Goal: Transaction & Acquisition: Purchase product/service

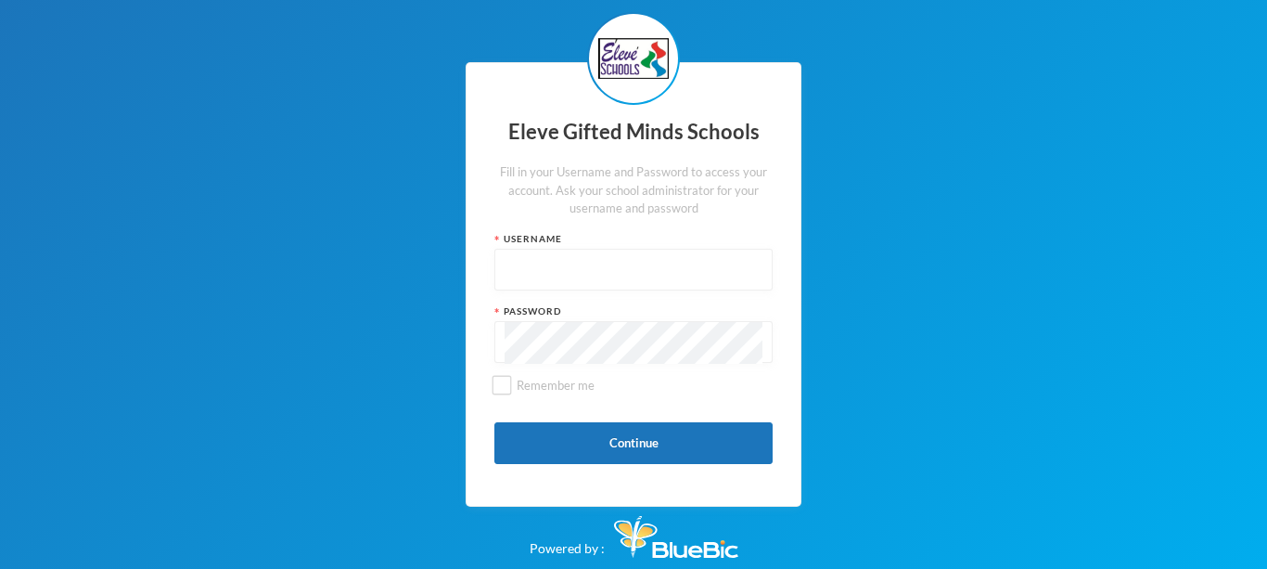
click at [518, 261] on input "text" at bounding box center [634, 271] width 258 height 42
type input "S0043"
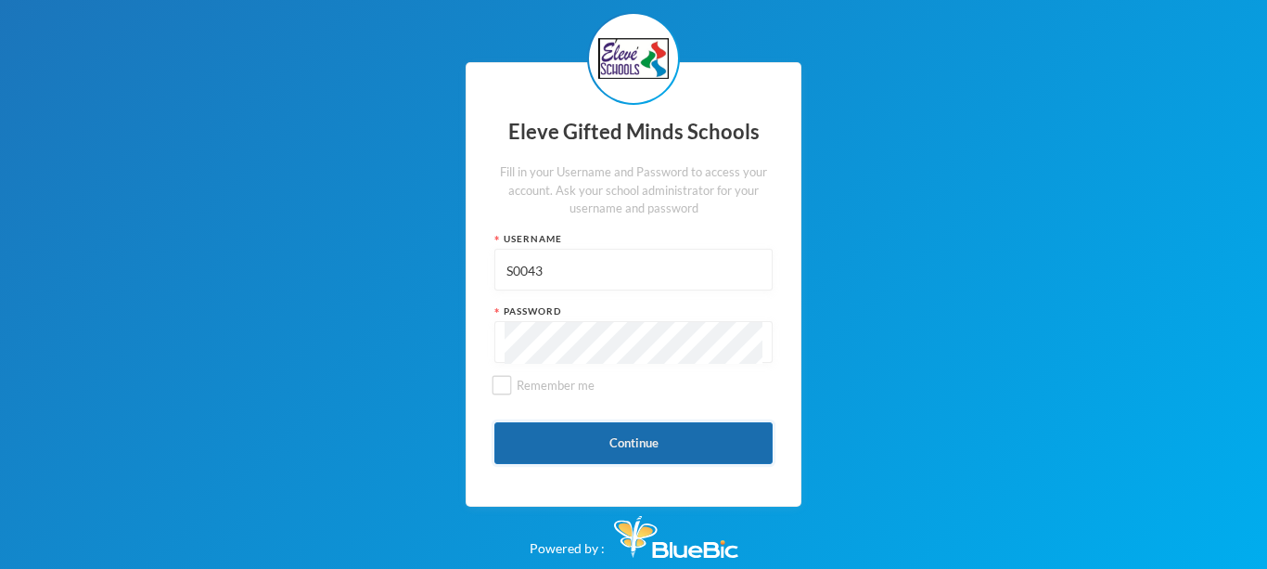
click at [623, 445] on button "Continue" at bounding box center [634, 443] width 278 height 42
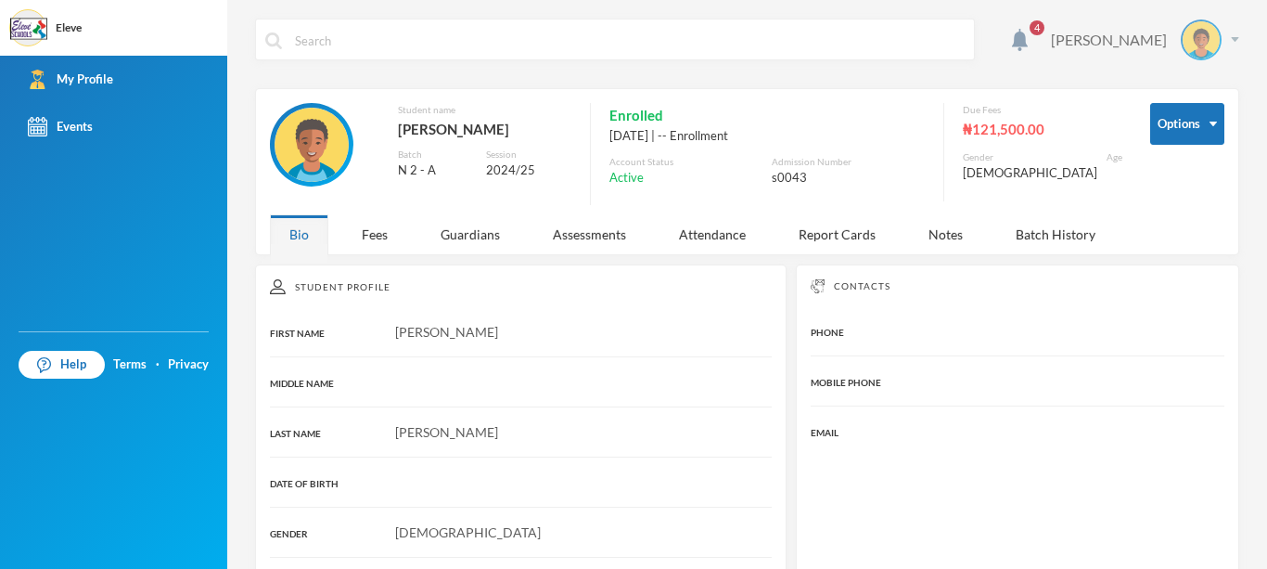
click at [1221, 42] on div "[PERSON_NAME]" at bounding box center [1138, 39] width 202 height 41
click at [1186, 135] on button "Logout" at bounding box center [1175, 136] width 84 height 28
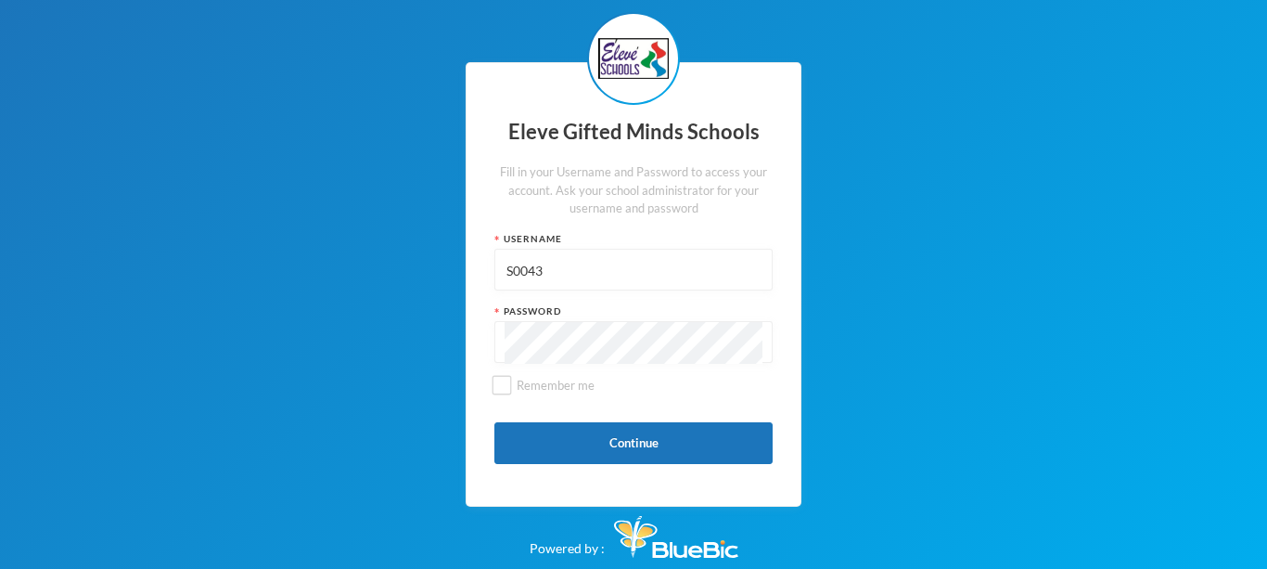
click at [535, 270] on input "S0043" at bounding box center [634, 271] width 258 height 42
type input "S0053"
click at [632, 443] on button "Continue" at bounding box center [634, 443] width 278 height 42
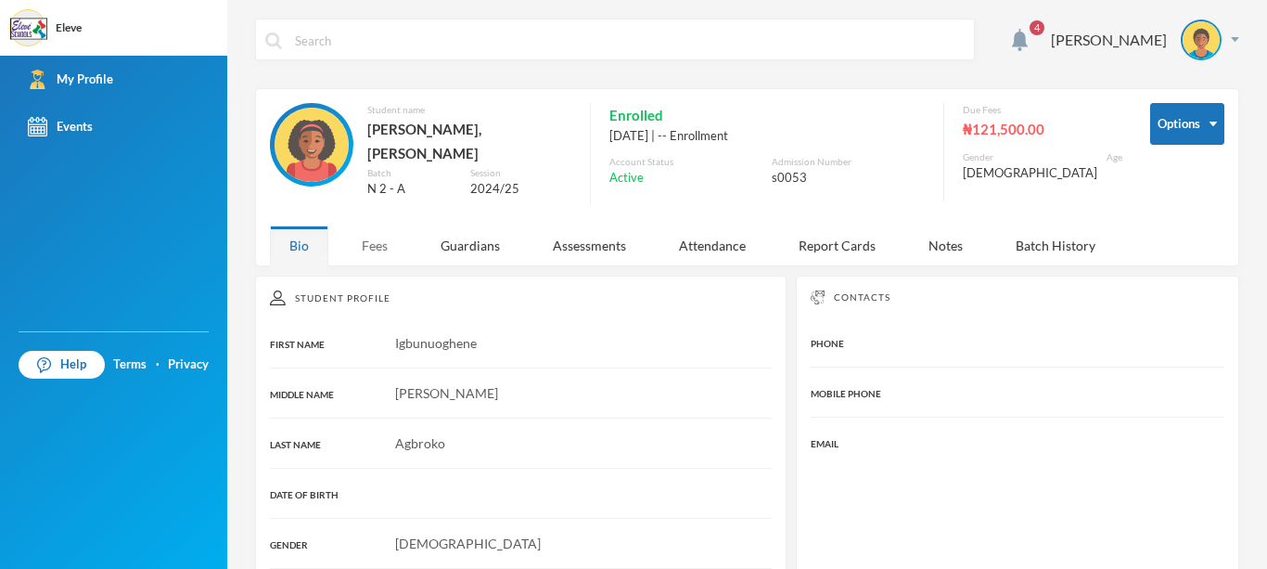
click at [379, 246] on div "Fees" at bounding box center [374, 245] width 65 height 40
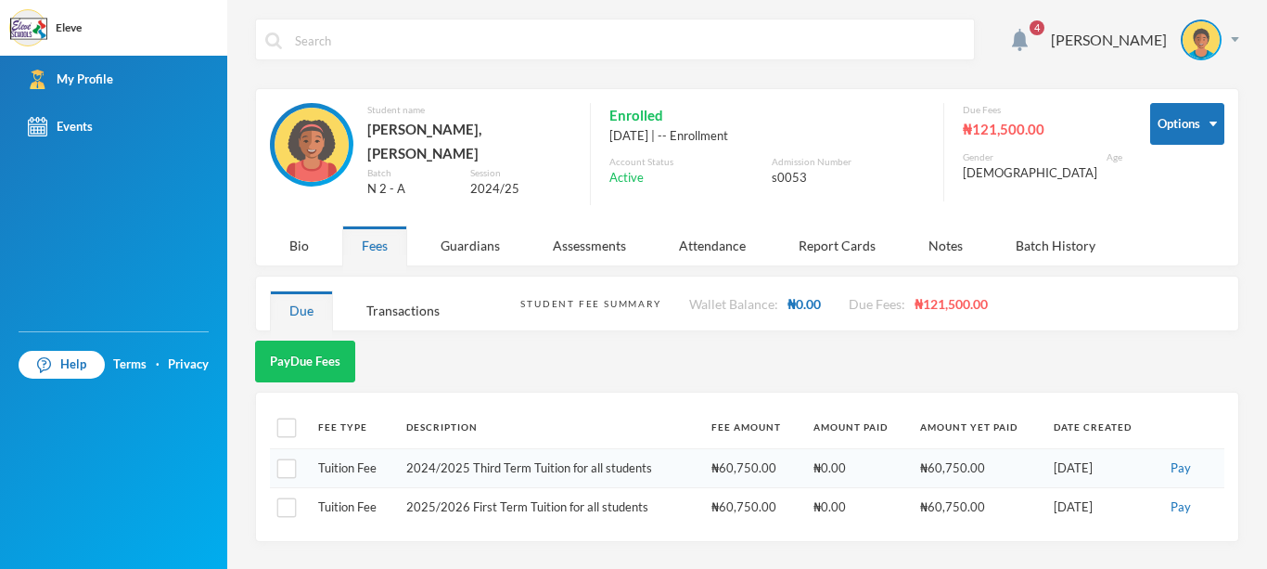
click at [379, 246] on div "Fees" at bounding box center [374, 245] width 65 height 40
click at [1262, 559] on div "4 AGBROKO Igbunuoghene Options Student name [PERSON_NAME], [PERSON_NAME] N 2 - …" at bounding box center [747, 284] width 1040 height 569
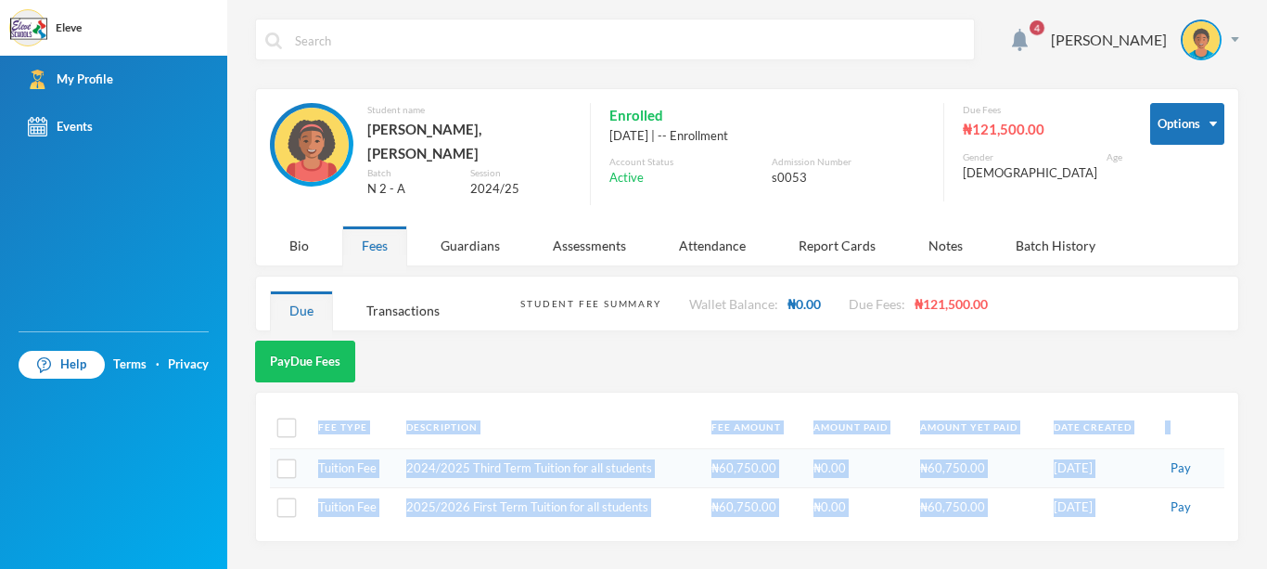
click at [1262, 559] on div "4 AGBROKO Igbunuoghene Options Student name [PERSON_NAME], [PERSON_NAME] N 2 - …" at bounding box center [747, 284] width 1040 height 569
click at [1114, 515] on td "[DATE]" at bounding box center [1100, 507] width 111 height 39
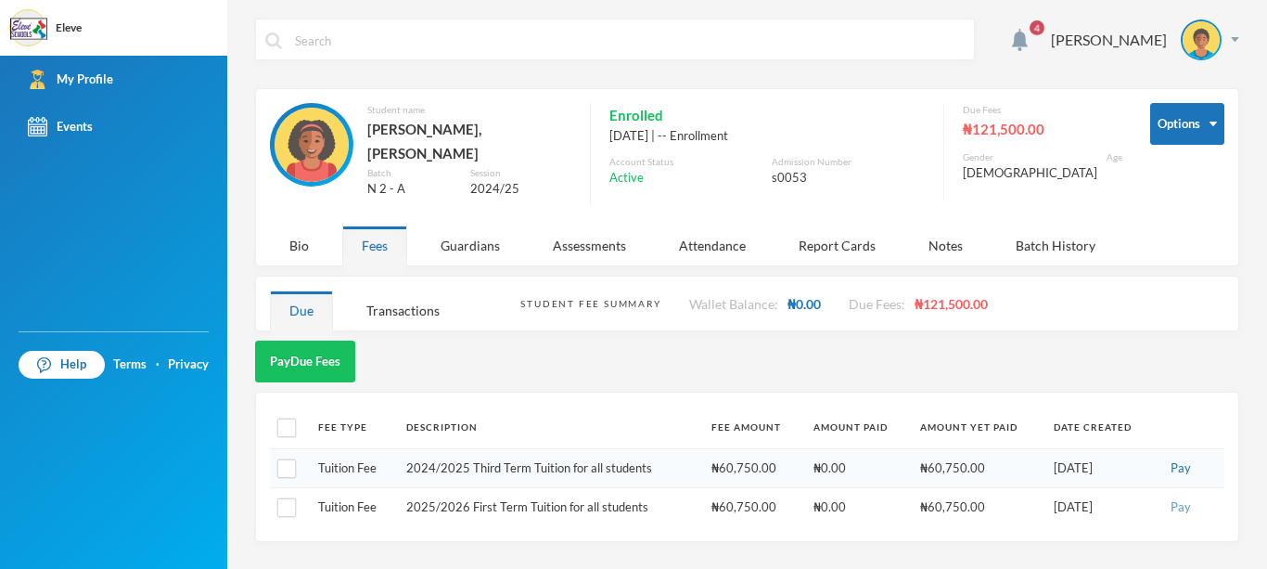
click at [1177, 497] on button "Pay" at bounding box center [1181, 507] width 32 height 20
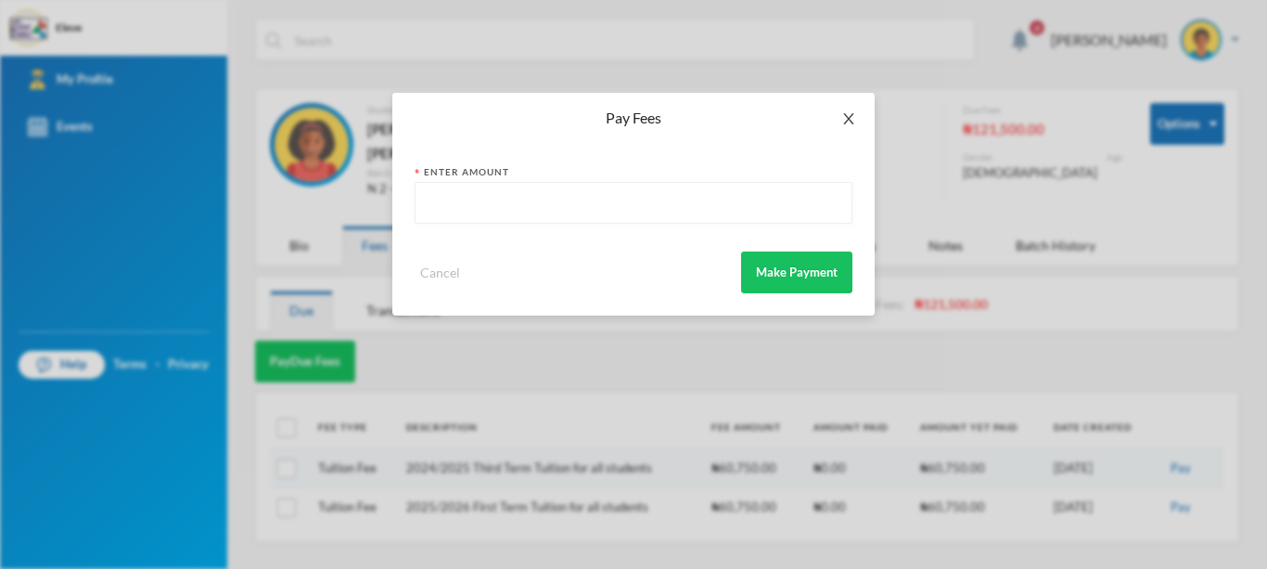
click at [846, 124] on icon "icon: close" at bounding box center [849, 118] width 15 height 15
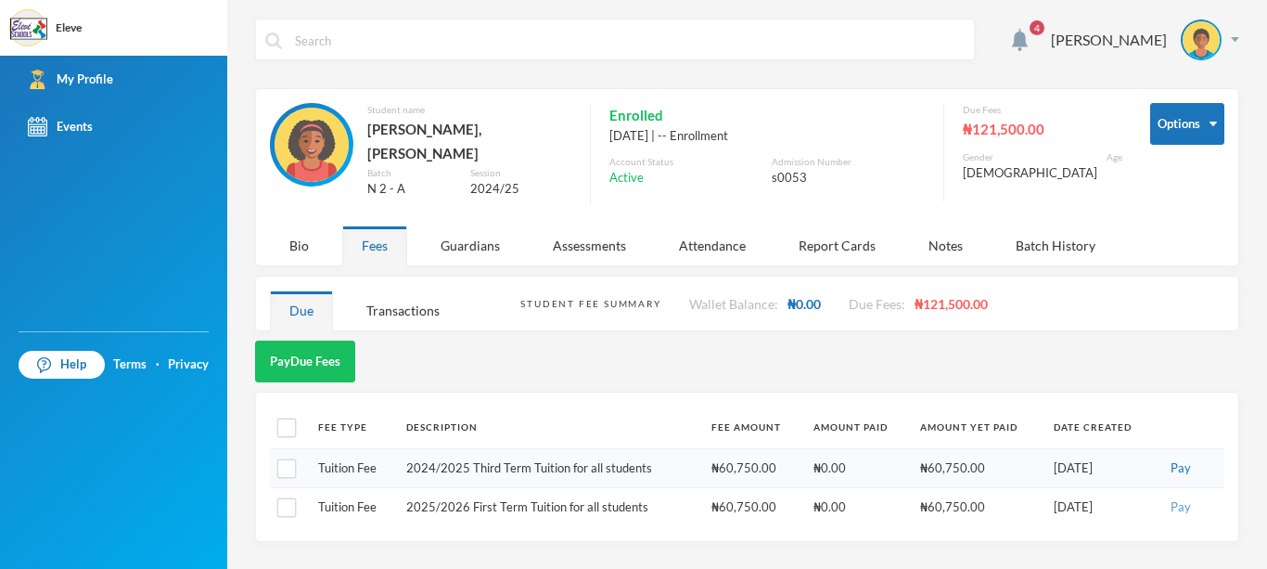
click at [1185, 497] on button "Pay" at bounding box center [1181, 507] width 32 height 20
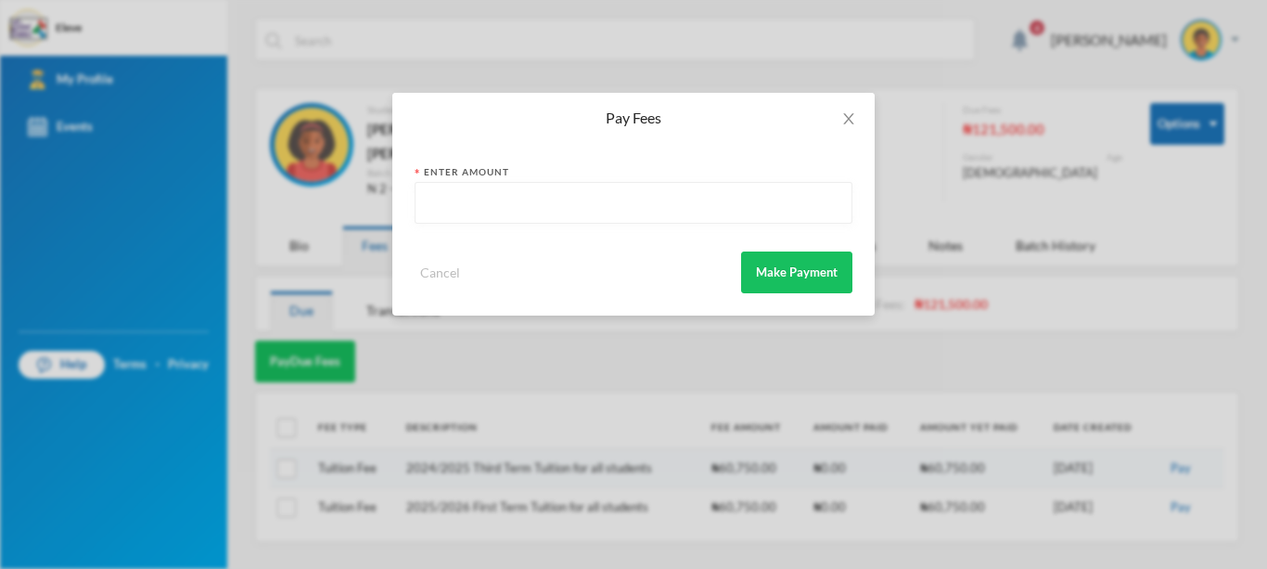
click at [467, 199] on input "text" at bounding box center [634, 204] width 418 height 42
click at [428, 204] on input "60750" at bounding box center [634, 204] width 418 height 42
type input "60750"
click at [802, 385] on div "Pay Fees Enter Amount 60750 Cancel Make Payment" at bounding box center [633, 284] width 1267 height 569
click at [852, 123] on icon "icon: close" at bounding box center [849, 118] width 15 height 15
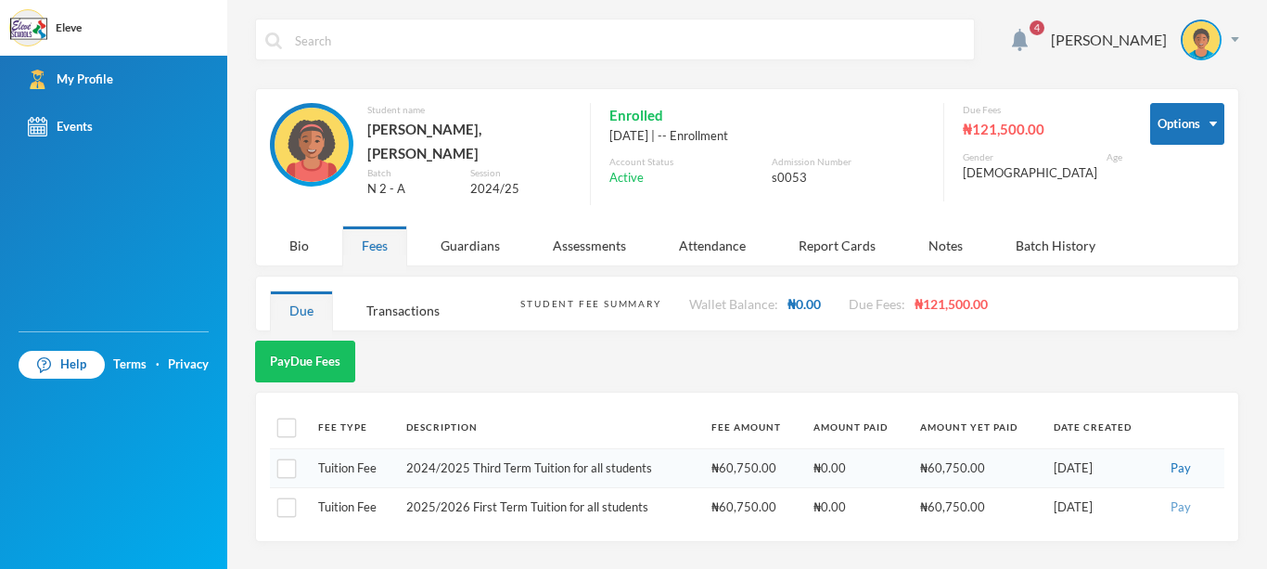
click at [1186, 497] on button "Pay" at bounding box center [1181, 507] width 32 height 20
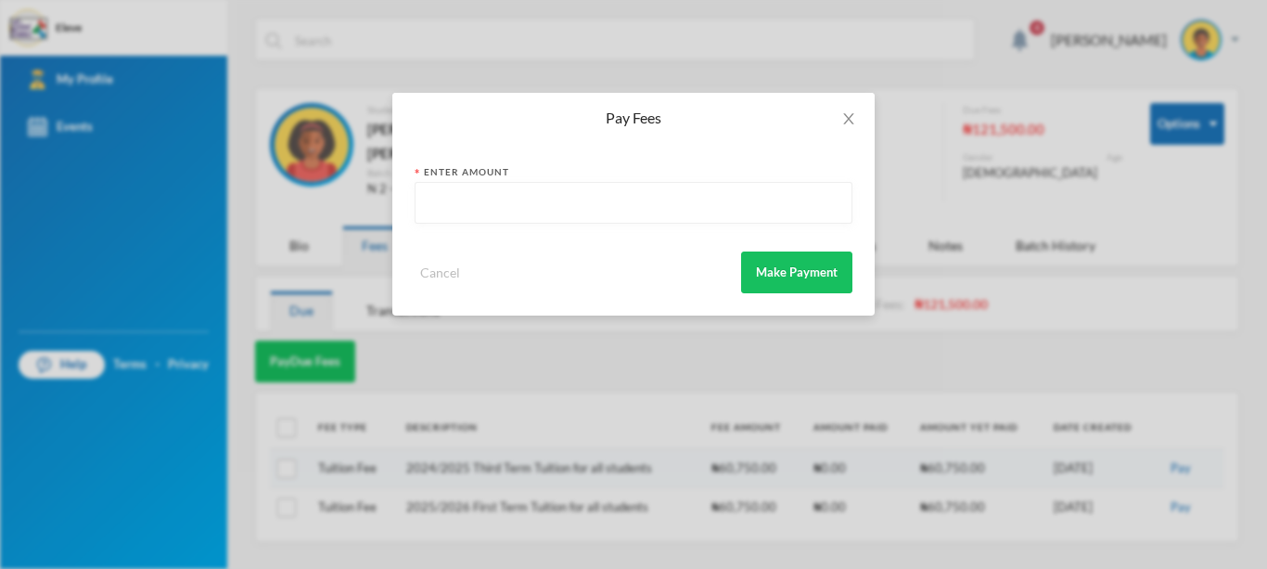
click at [453, 205] on input "text" at bounding box center [634, 204] width 418 height 42
type input "60750"
click at [801, 266] on button "Make Payment" at bounding box center [796, 272] width 111 height 42
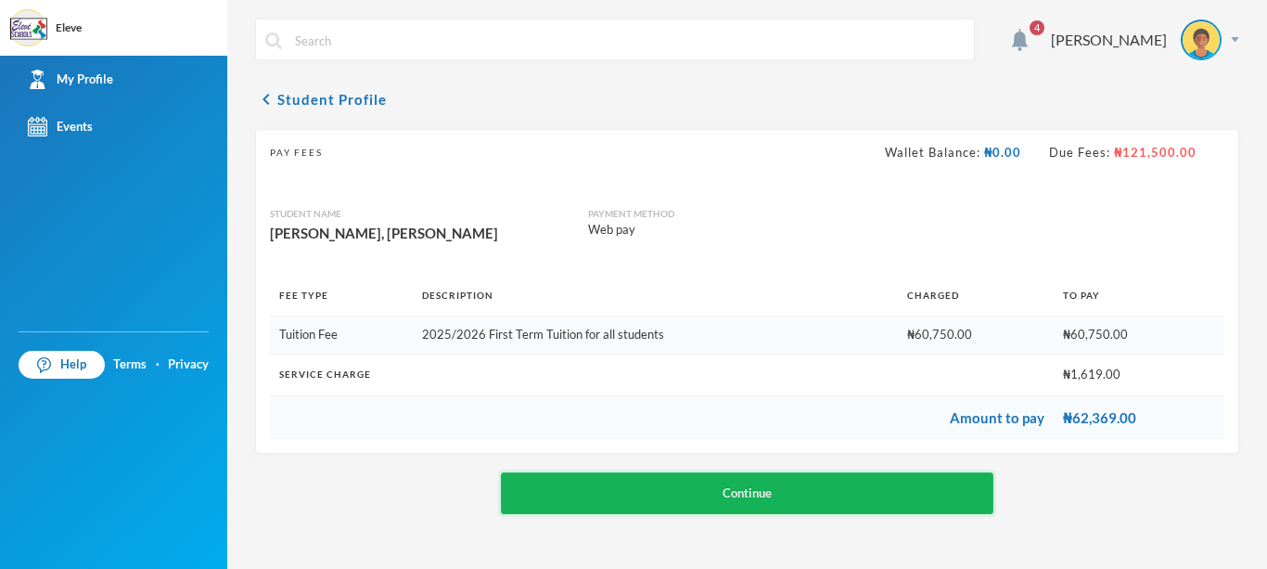
click at [763, 488] on button "Continue" at bounding box center [747, 493] width 493 height 42
